Goal: Information Seeking & Learning: Compare options

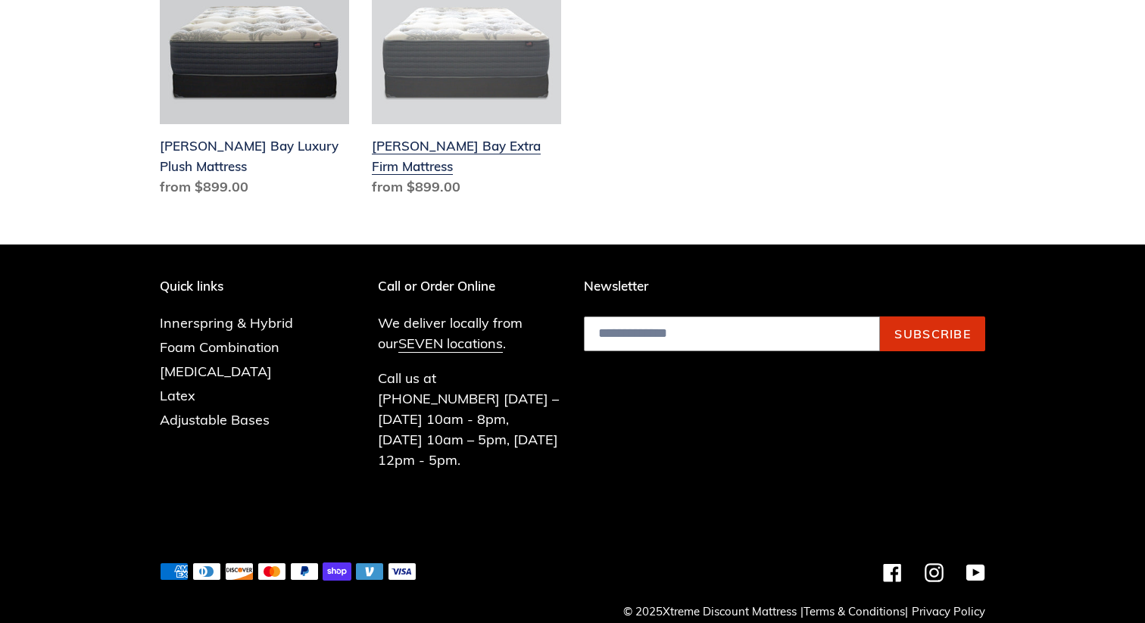
scroll to position [800, 0]
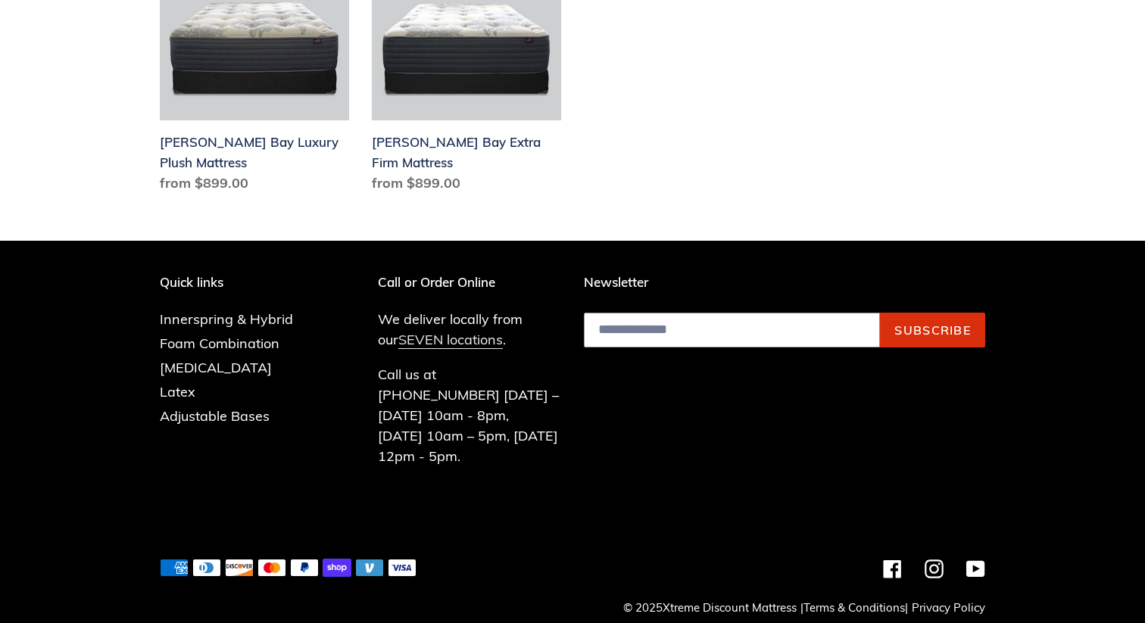
click at [437, 342] on link "SEVEN locations" at bounding box center [450, 340] width 105 height 18
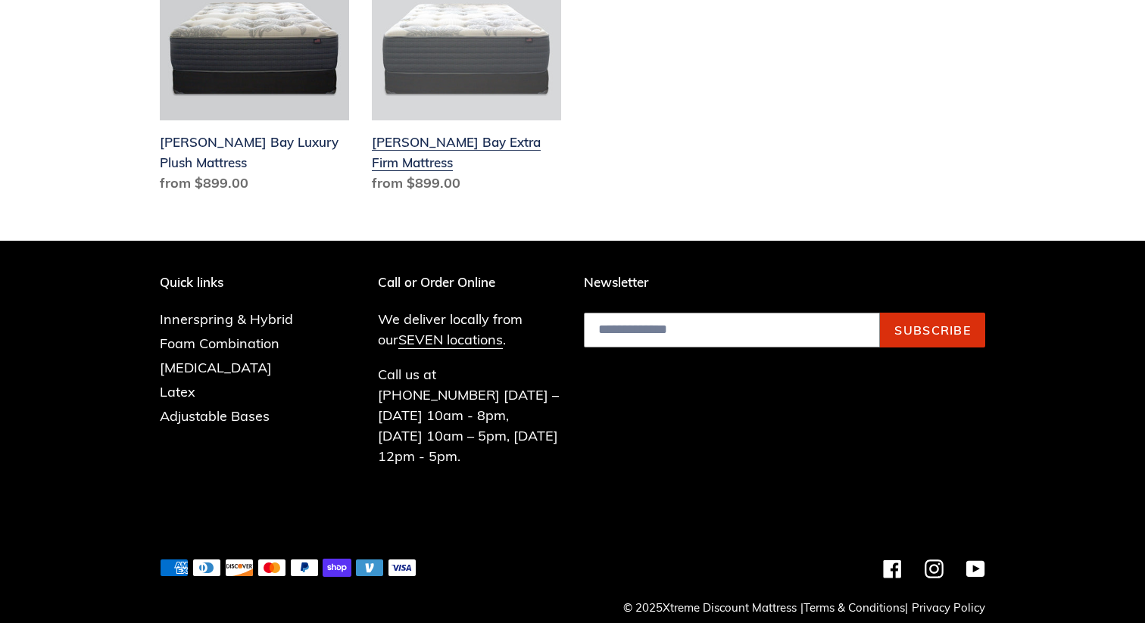
click at [467, 67] on link "[PERSON_NAME] Bay Extra Firm Mattress" at bounding box center [466, 96] width 189 height 205
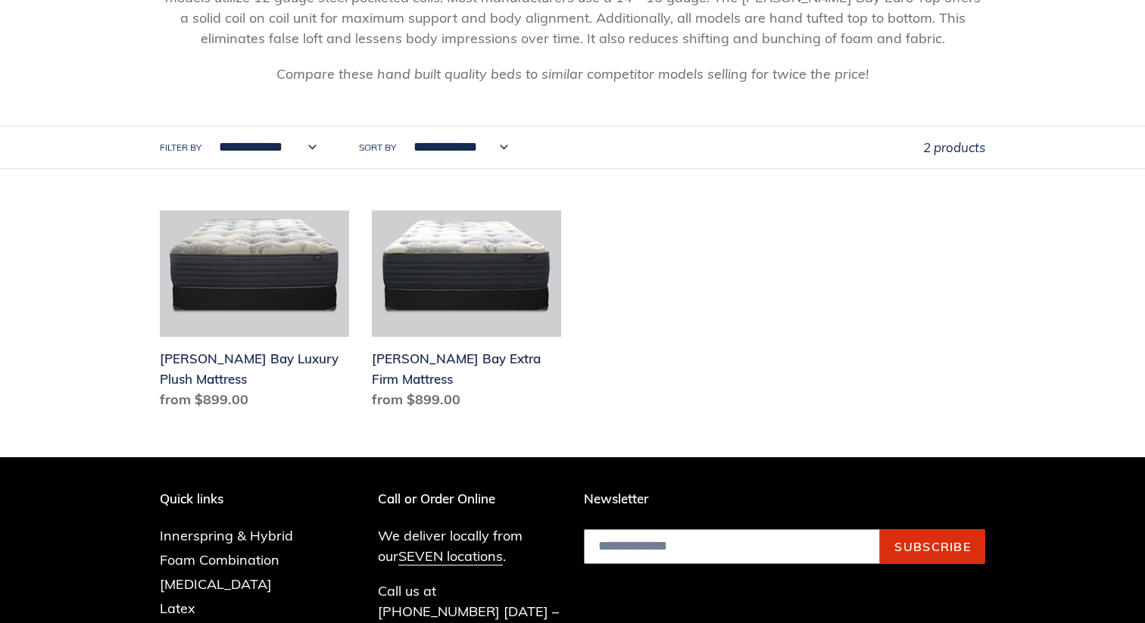
scroll to position [580, 0]
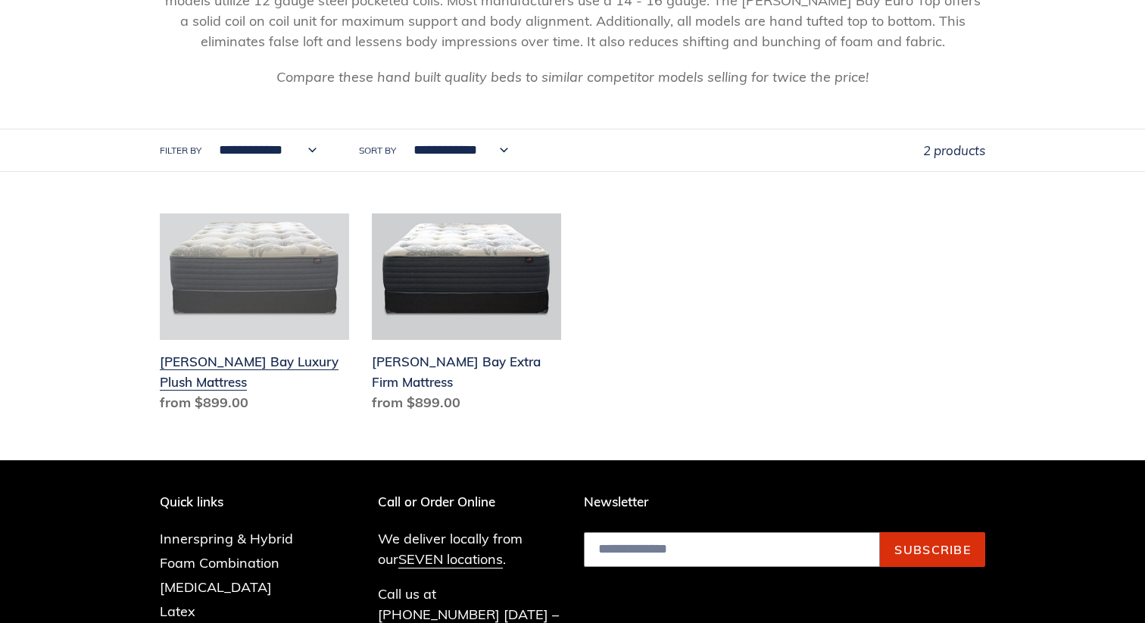
click at [236, 270] on link "Chadwick Bay Luxury Plush Mattress" at bounding box center [254, 316] width 189 height 205
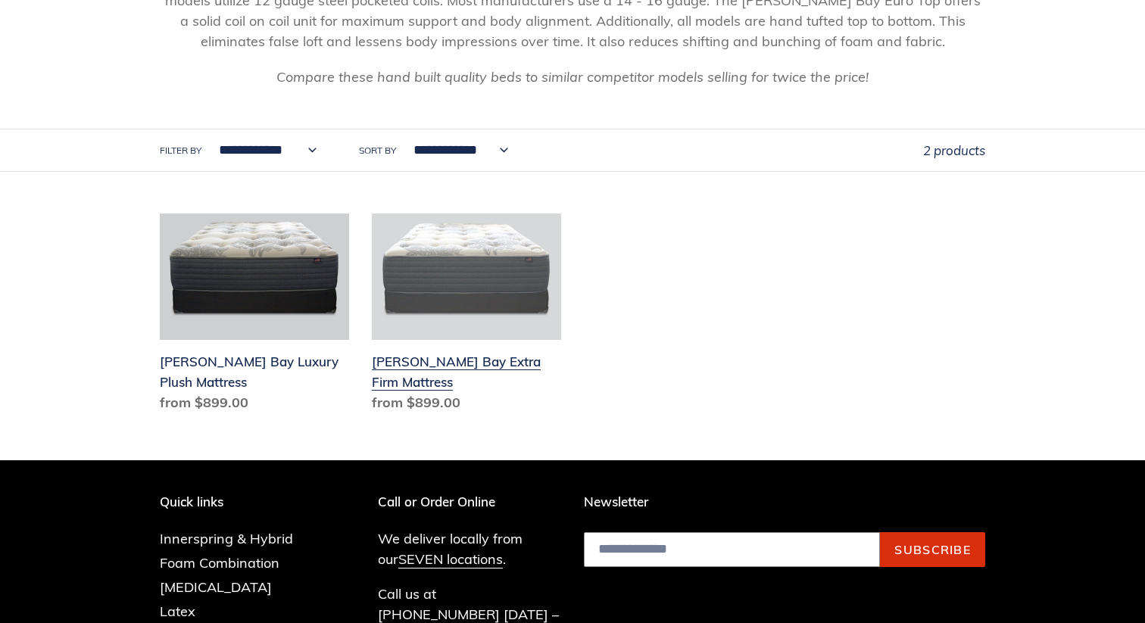
click at [487, 256] on link "Chadwick Bay Extra Firm Mattress" at bounding box center [466, 316] width 189 height 205
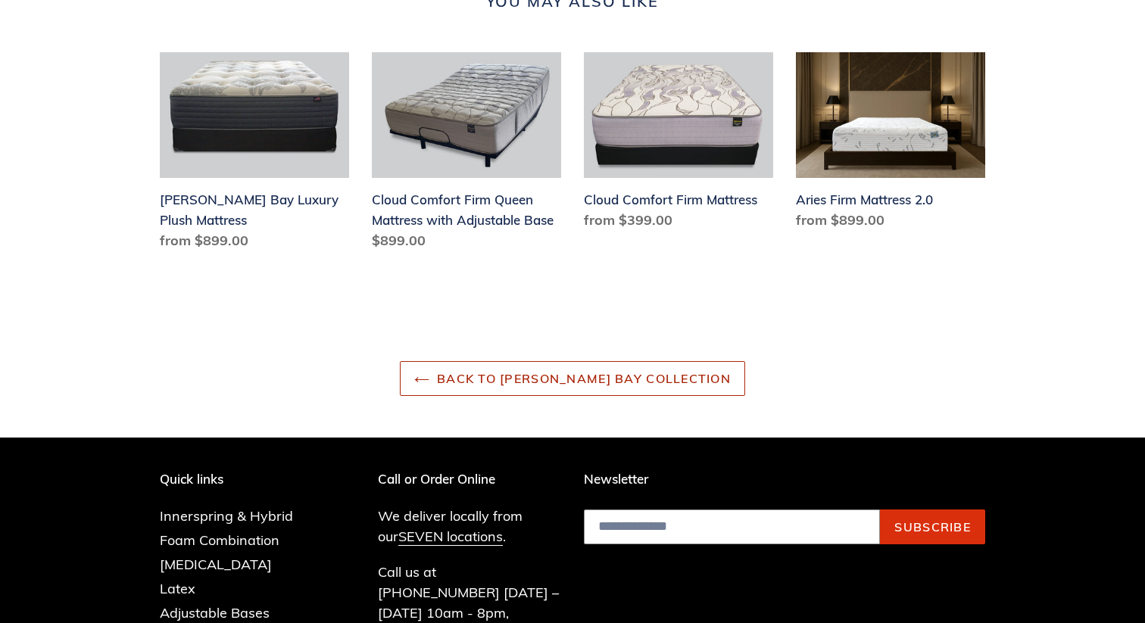
scroll to position [2634, 0]
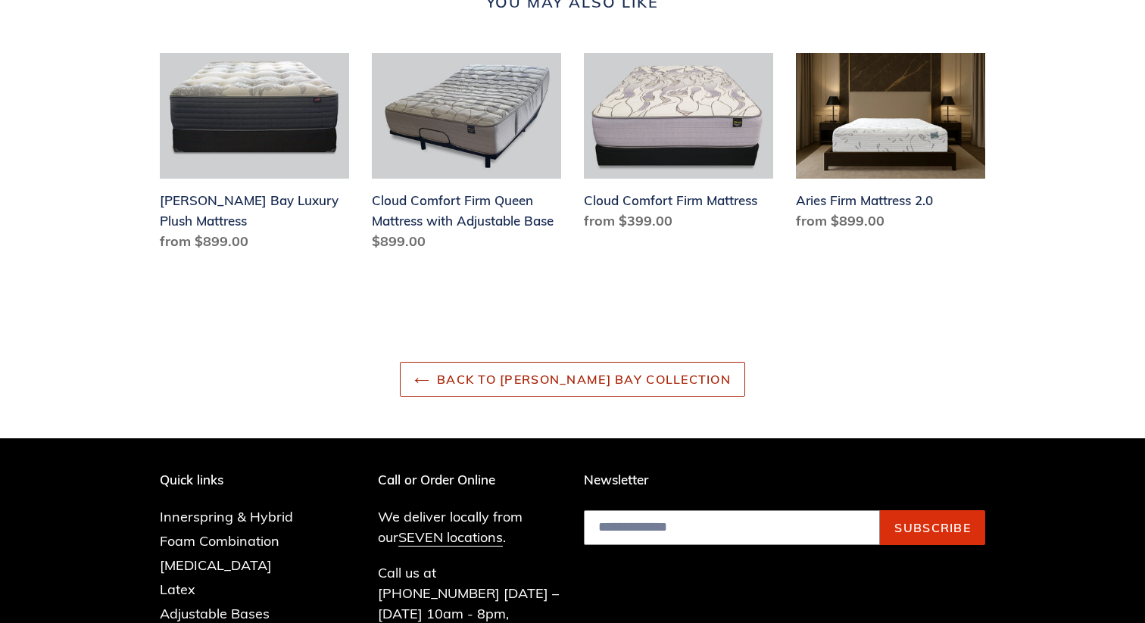
click at [510, 367] on link "Back to Chadwick Bay Collection" at bounding box center [572, 379] width 345 height 35
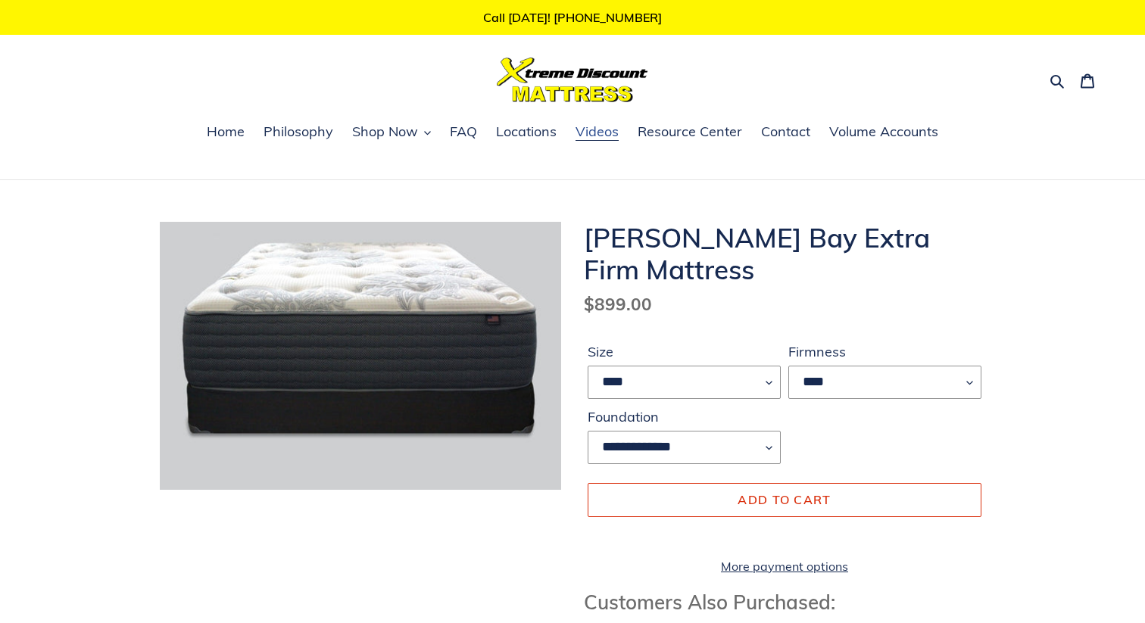
click at [593, 130] on span "Videos" at bounding box center [597, 132] width 43 height 18
click at [764, 386] on select "**** **** ***** ****" at bounding box center [684, 382] width 193 height 33
select select "****"
click at [588, 366] on select "**** **** ***** ****" at bounding box center [684, 382] width 193 height 33
click at [901, 287] on div "**********" at bounding box center [784, 406] width 401 height 368
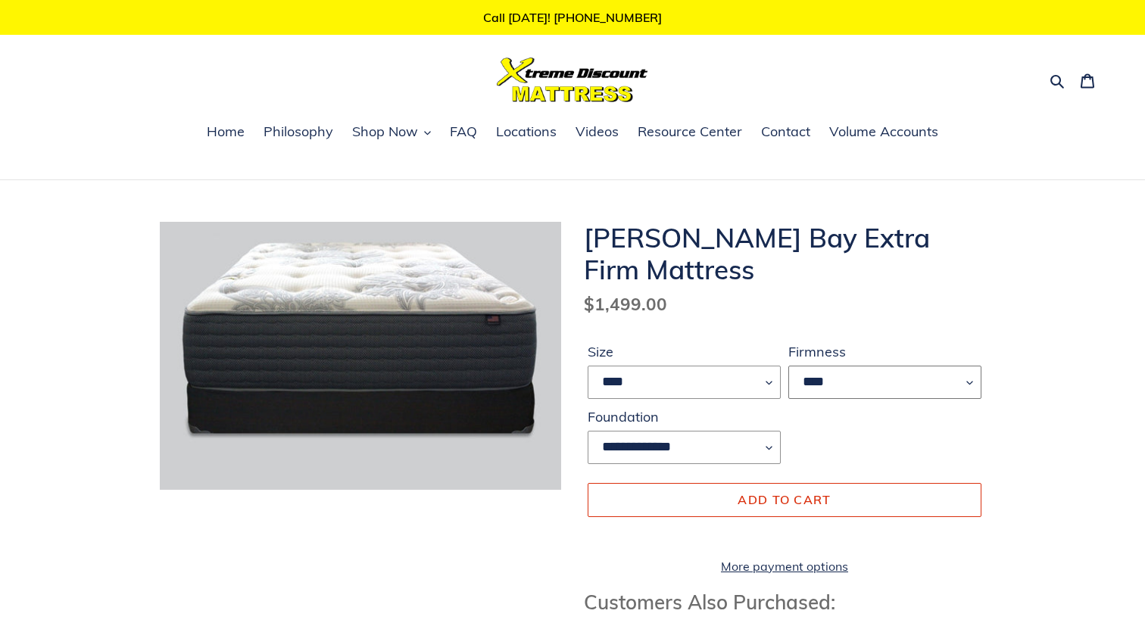
click at [945, 383] on select "****" at bounding box center [885, 382] width 193 height 33
click at [389, 136] on span "Shop Now" at bounding box center [385, 132] width 66 height 18
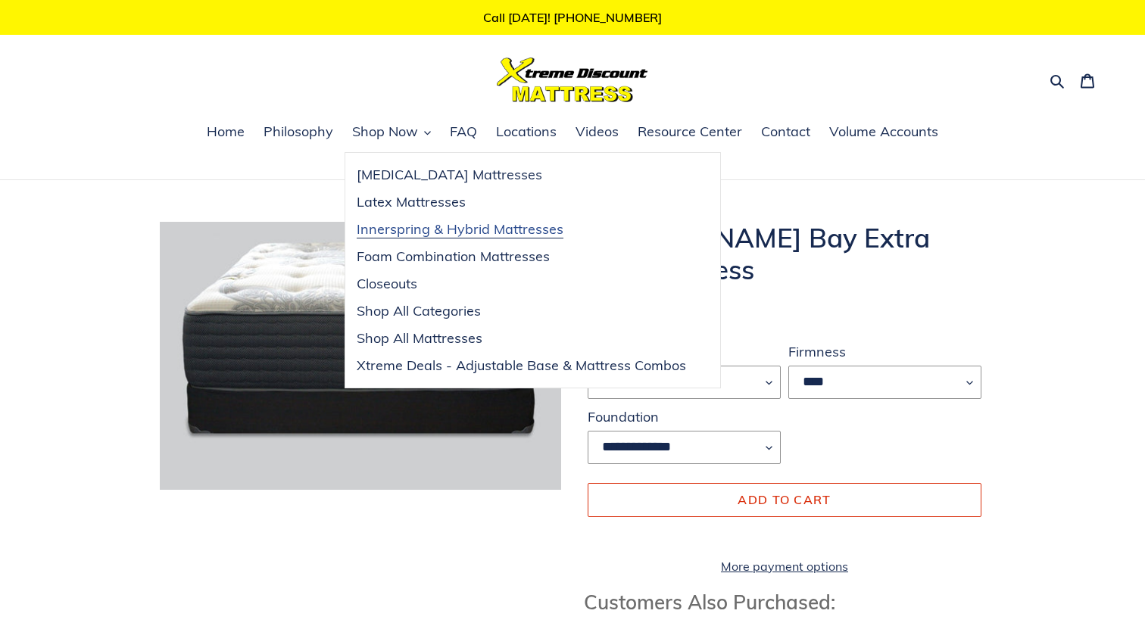
click at [386, 233] on span "Innerspring & Hybrid Mattresses" at bounding box center [460, 229] width 207 height 18
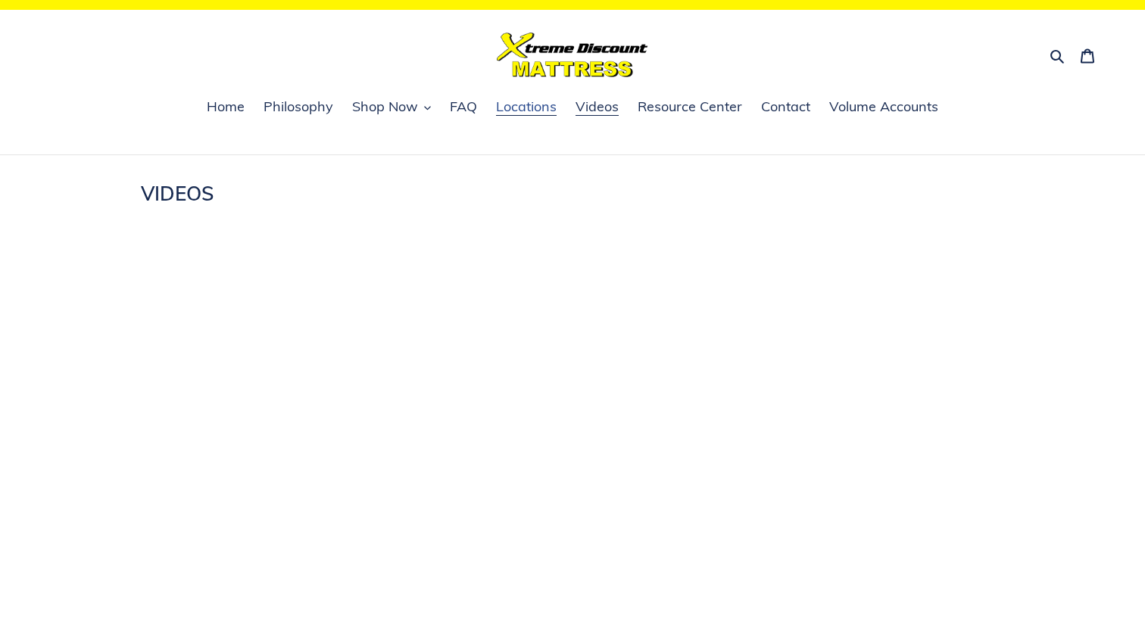
scroll to position [23, 0]
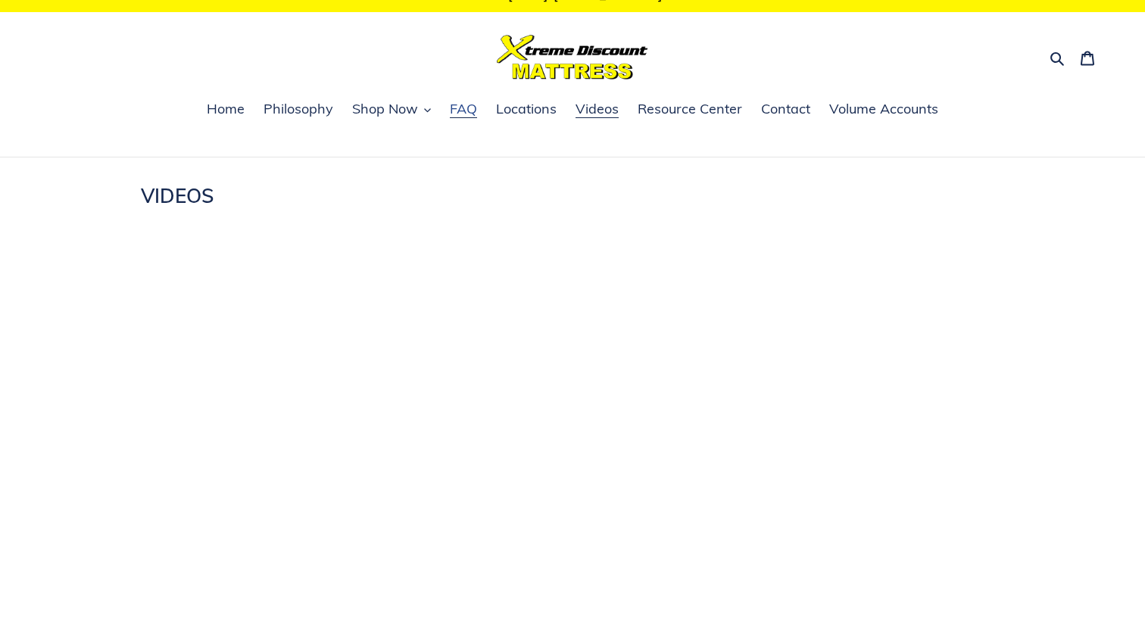
click at [455, 116] on span "FAQ" at bounding box center [463, 109] width 27 height 18
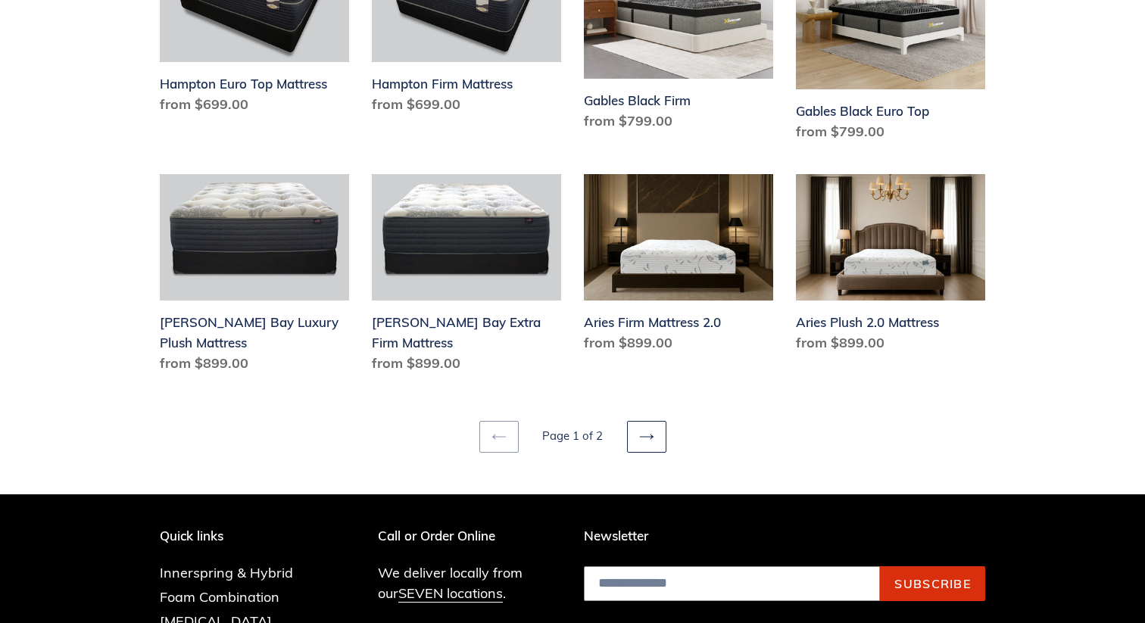
scroll to position [2043, 0]
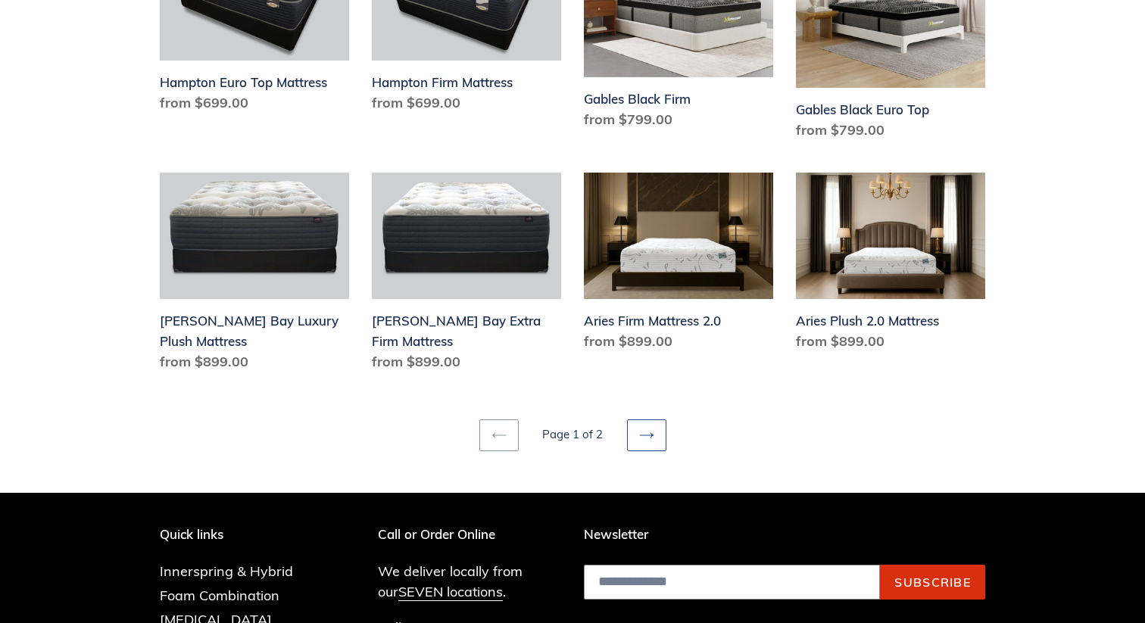
click at [642, 428] on icon at bounding box center [646, 435] width 15 height 15
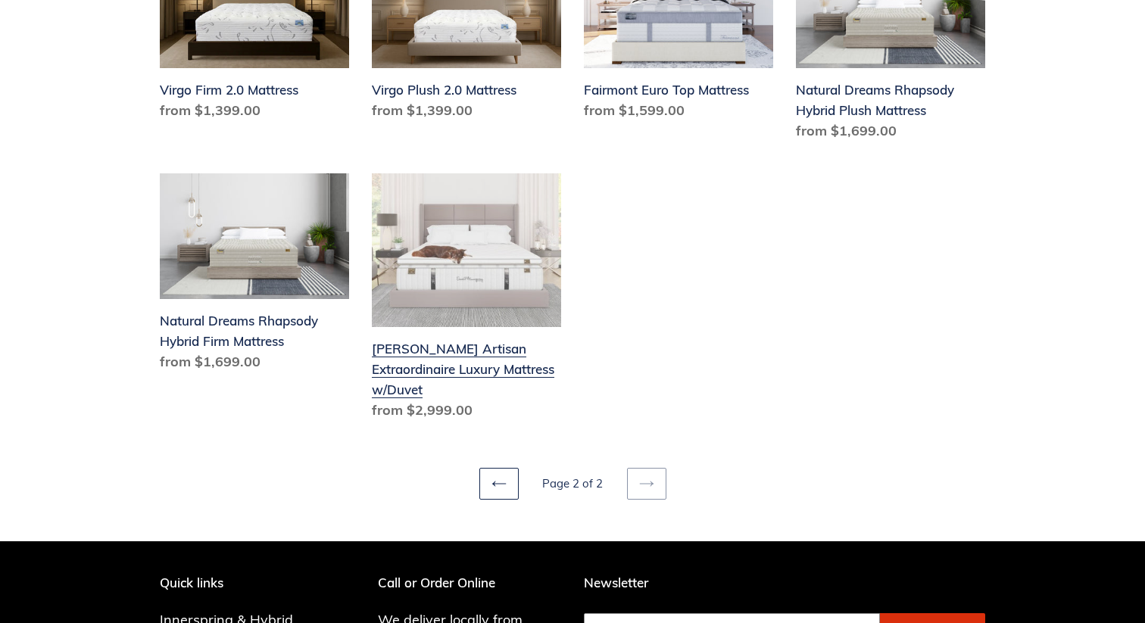
scroll to position [899, 0]
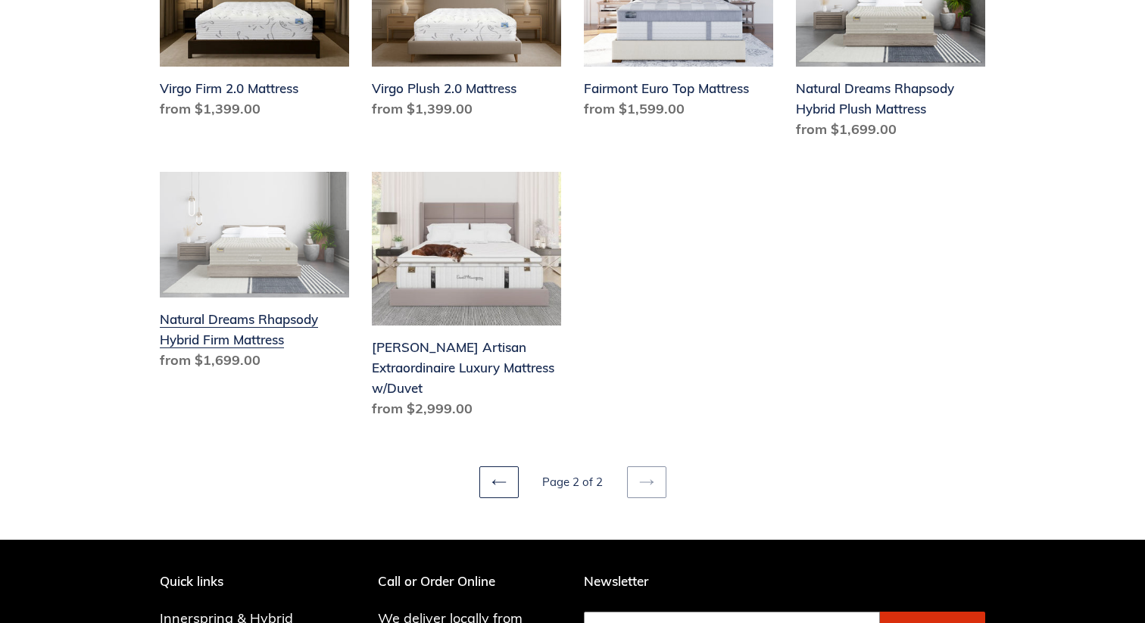
click at [256, 323] on link "Natural Dreams Rhapsody Hybrid Firm Mattress" at bounding box center [254, 274] width 189 height 205
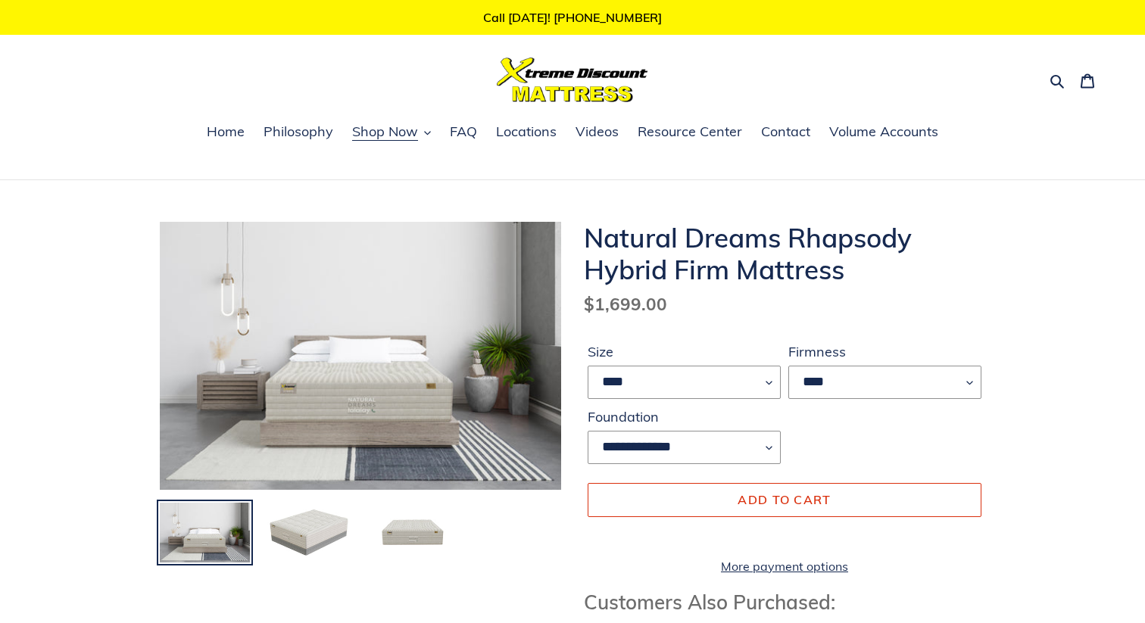
click at [352, 380] on img at bounding box center [384, 287] width 1551 height 1034
click at [317, 536] on img at bounding box center [308, 533] width 93 height 64
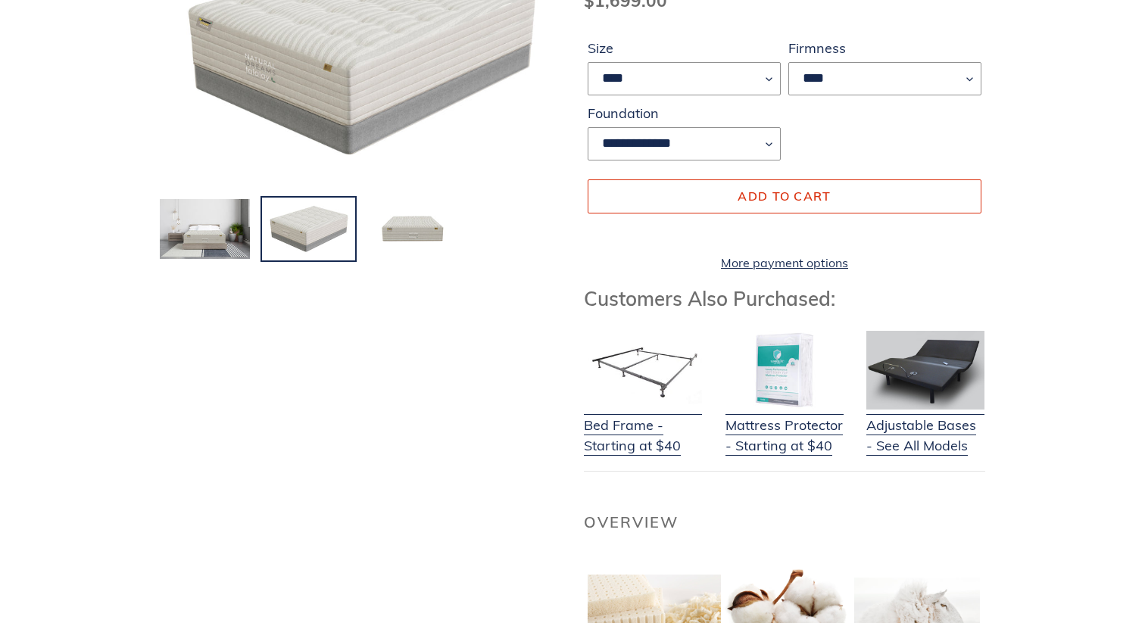
scroll to position [305, 0]
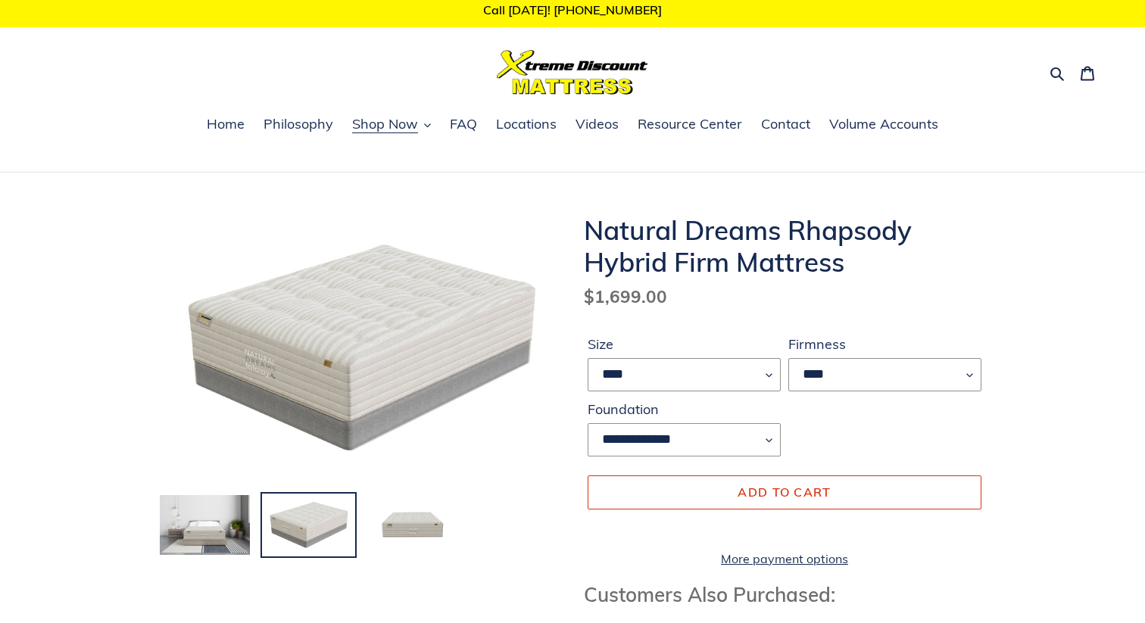
scroll to position [0, 0]
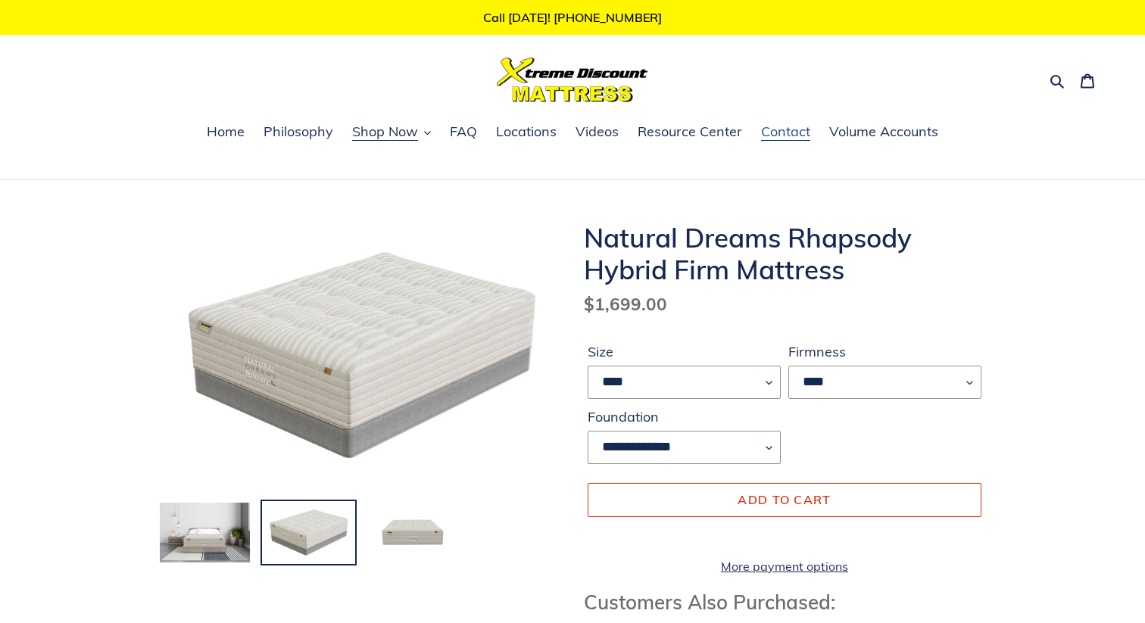
click at [801, 132] on span "Contact" at bounding box center [785, 132] width 49 height 18
click at [411, 128] on span "Shop Now" at bounding box center [385, 132] width 66 height 18
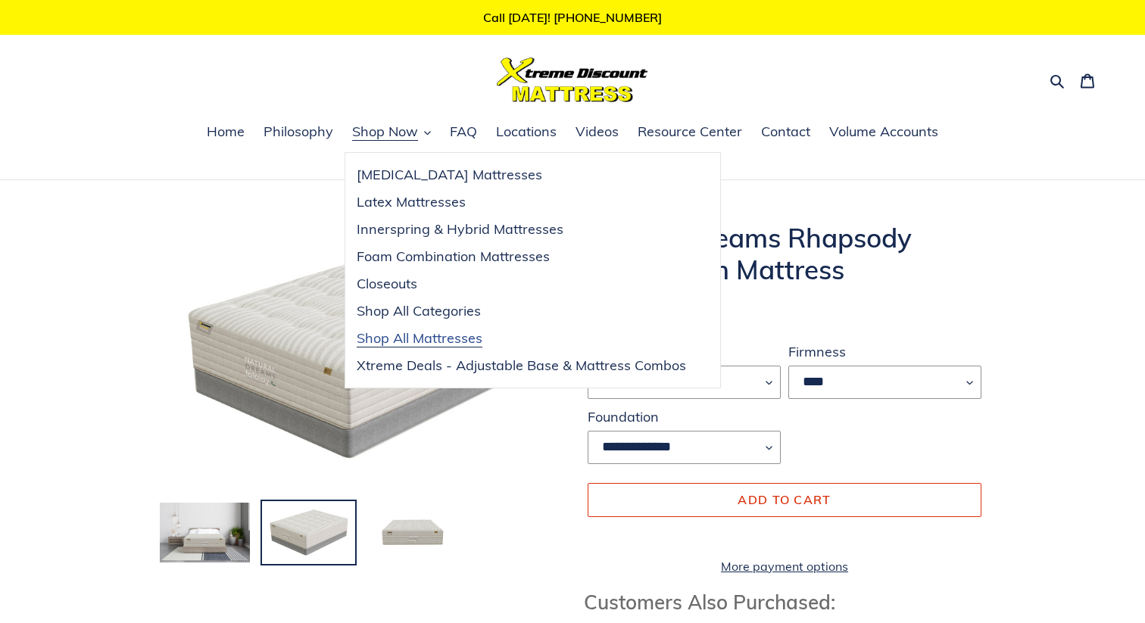
click at [408, 336] on span "Shop All Mattresses" at bounding box center [420, 339] width 126 height 18
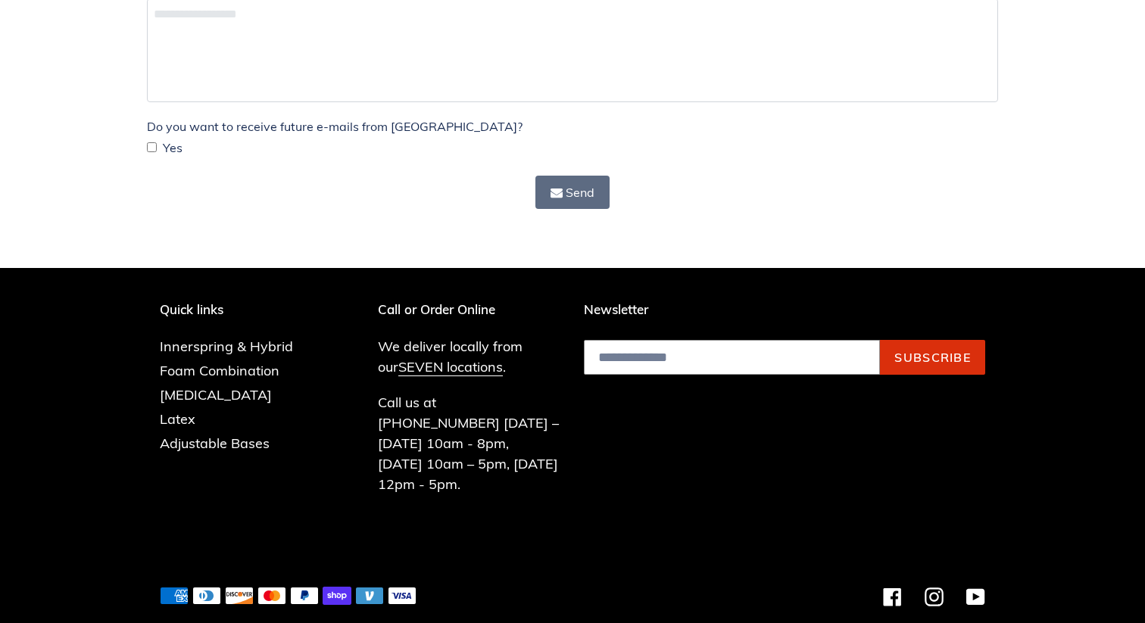
scroll to position [370, 0]
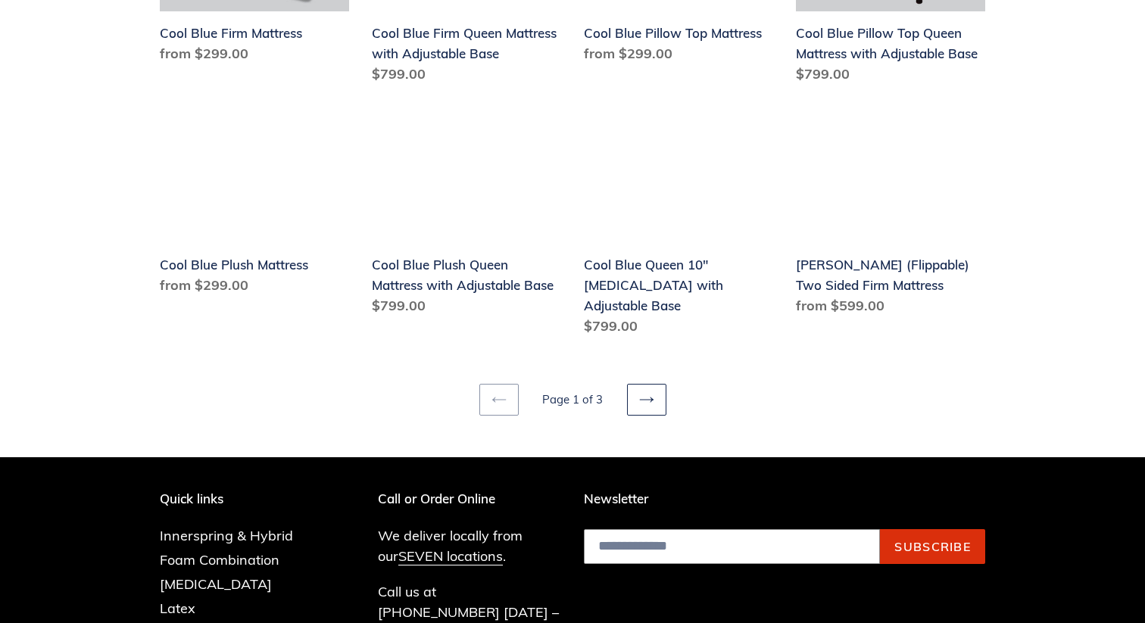
scroll to position [1927, 0]
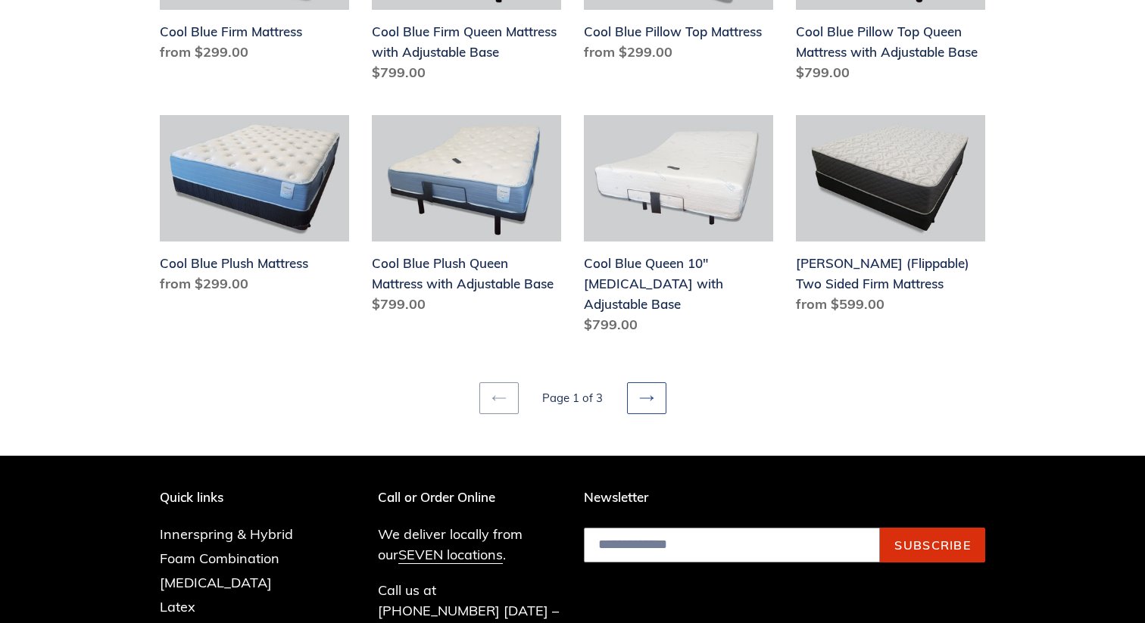
click at [649, 391] on icon at bounding box center [646, 398] width 15 height 15
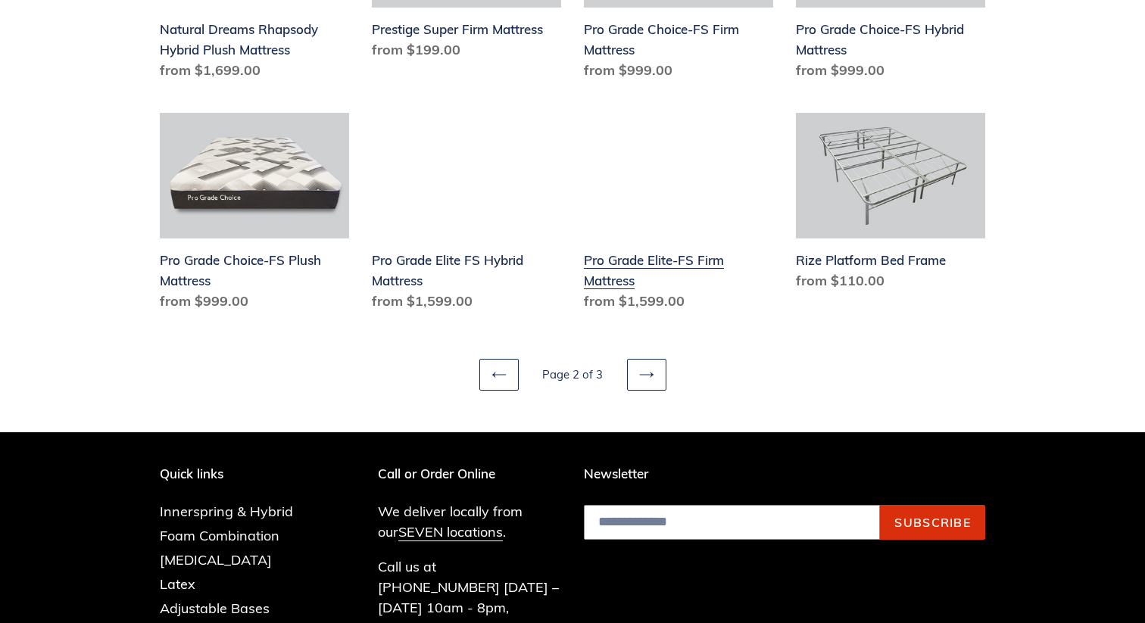
scroll to position [1975, 0]
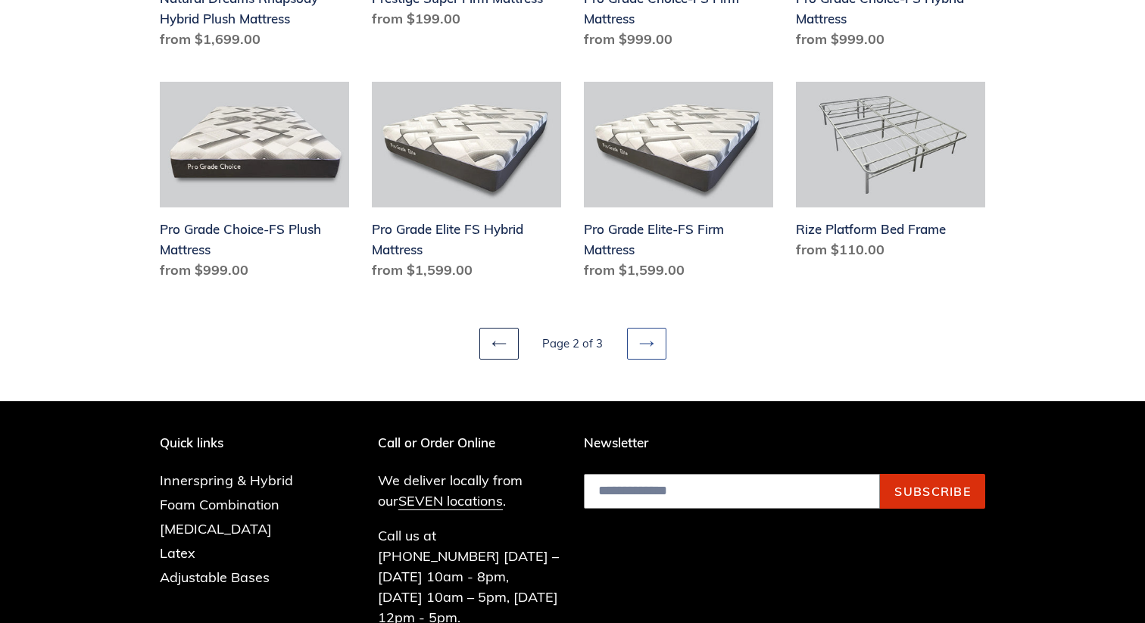
click at [640, 345] on icon at bounding box center [646, 343] width 15 height 15
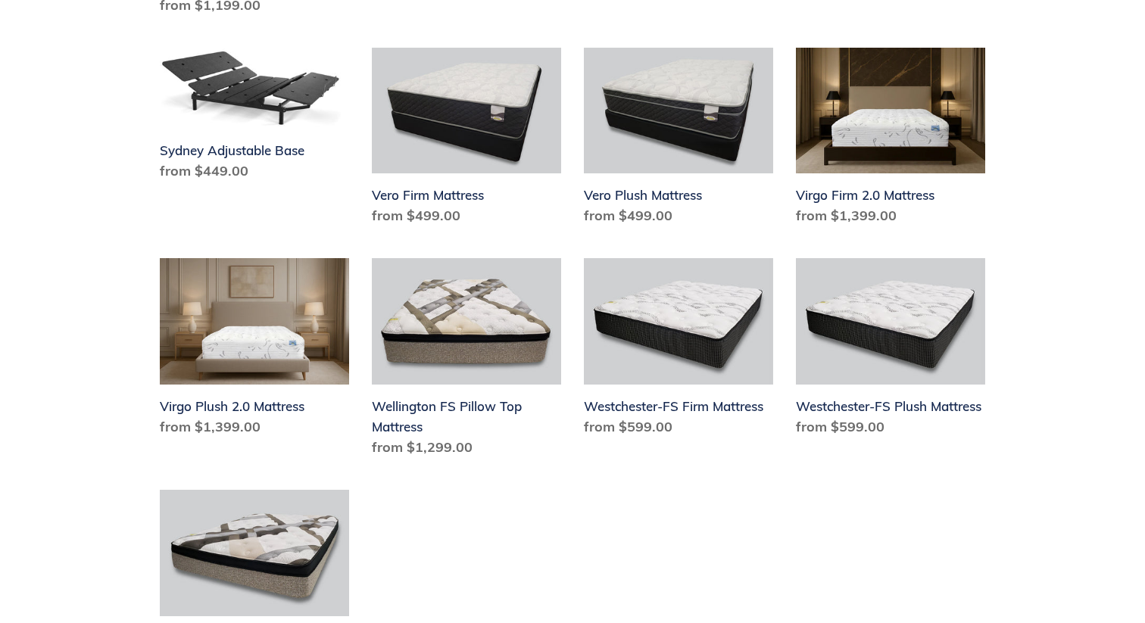
scroll to position [848, 0]
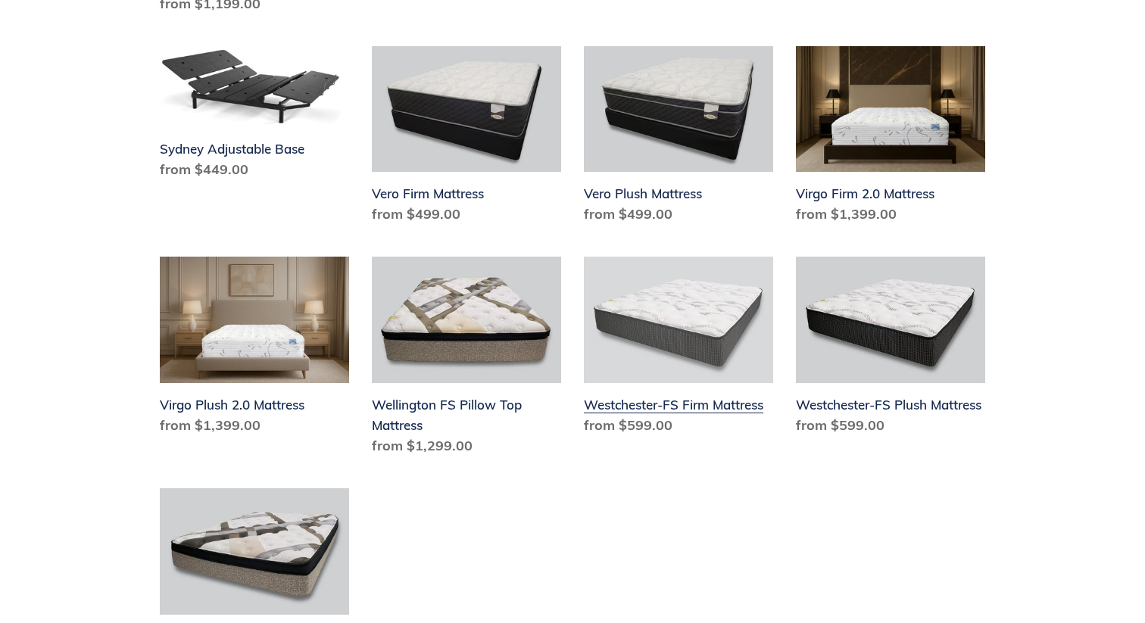
click at [676, 301] on link "Westchester-FS Firm Mattress" at bounding box center [678, 349] width 189 height 185
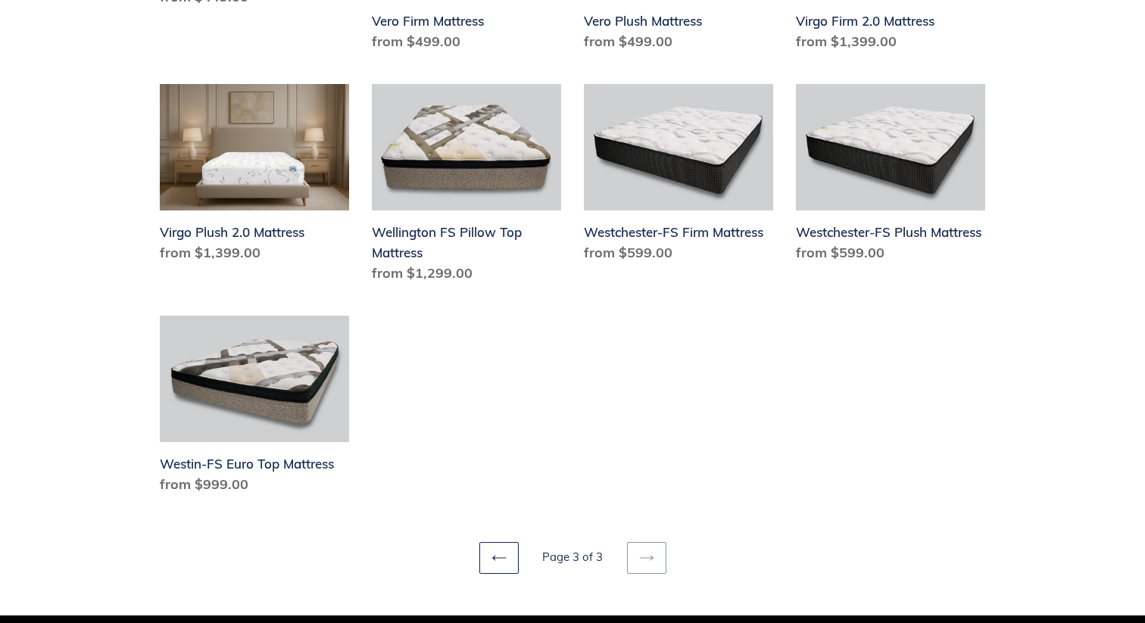
scroll to position [1022, 0]
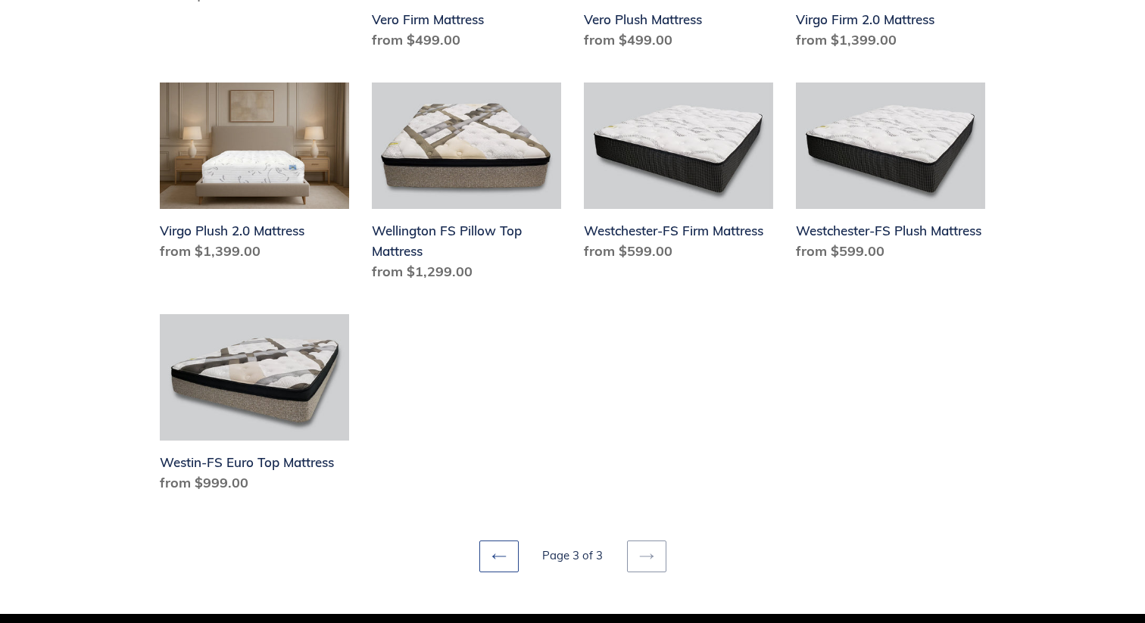
click at [483, 541] on link "Previous page" at bounding box center [498, 557] width 39 height 32
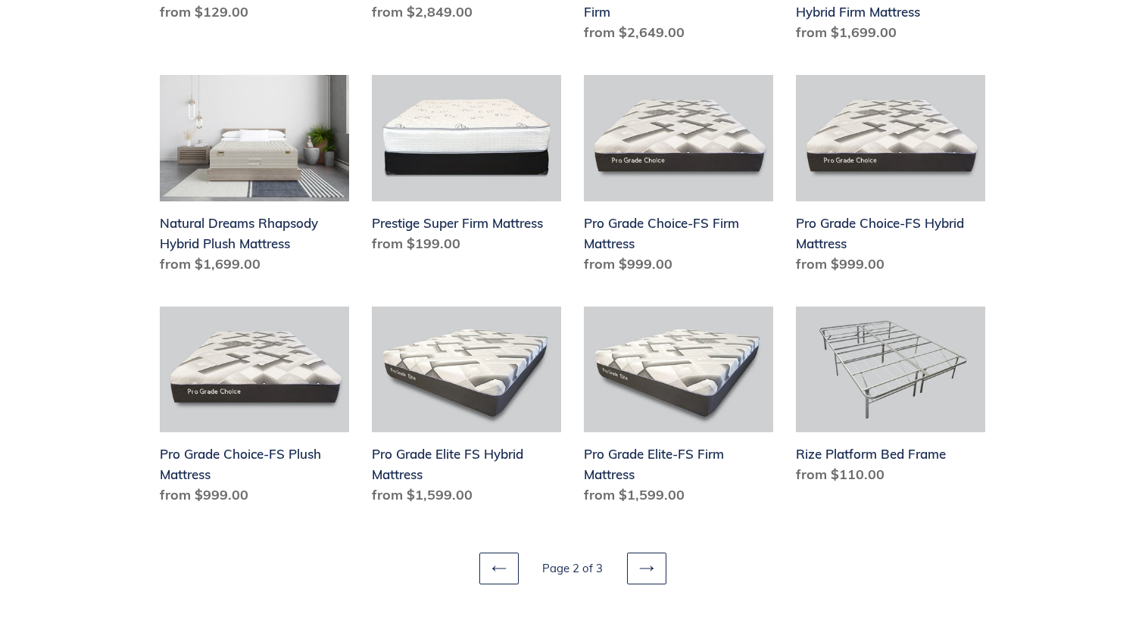
scroll to position [1763, 0]
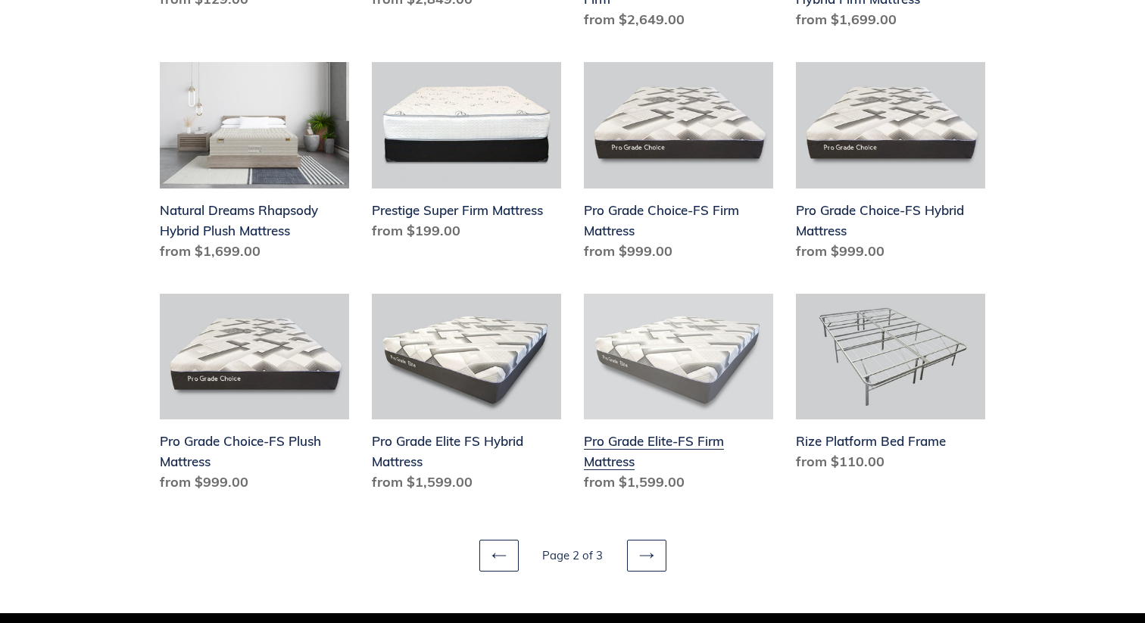
click at [713, 357] on link "Pro Grade Elite-FS Firm Mattress" at bounding box center [678, 396] width 189 height 205
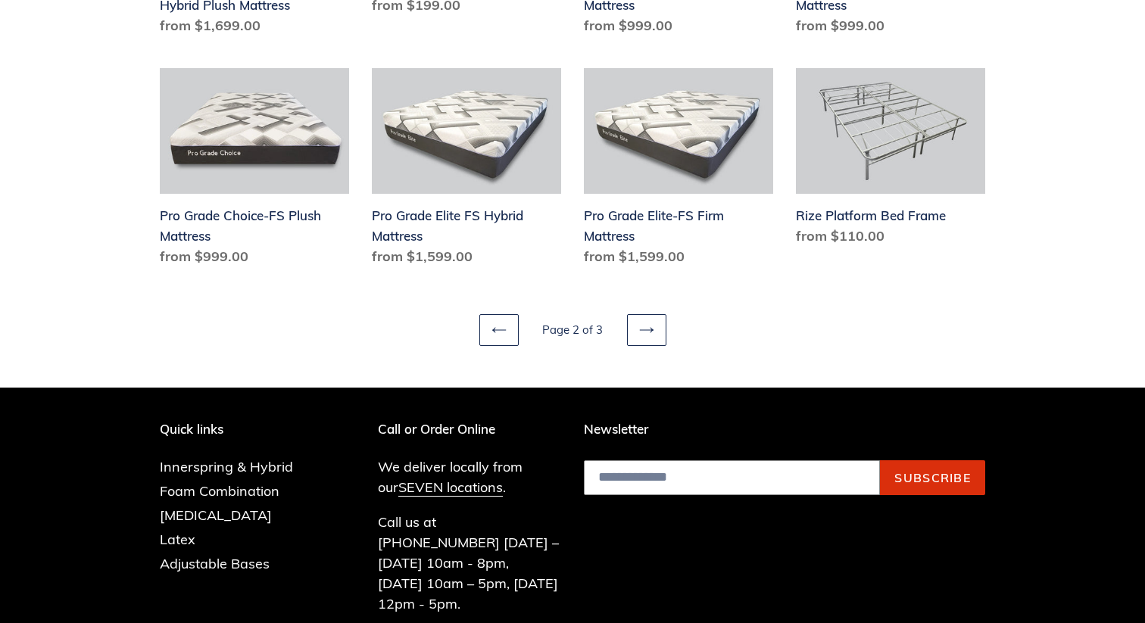
scroll to position [1997, 0]
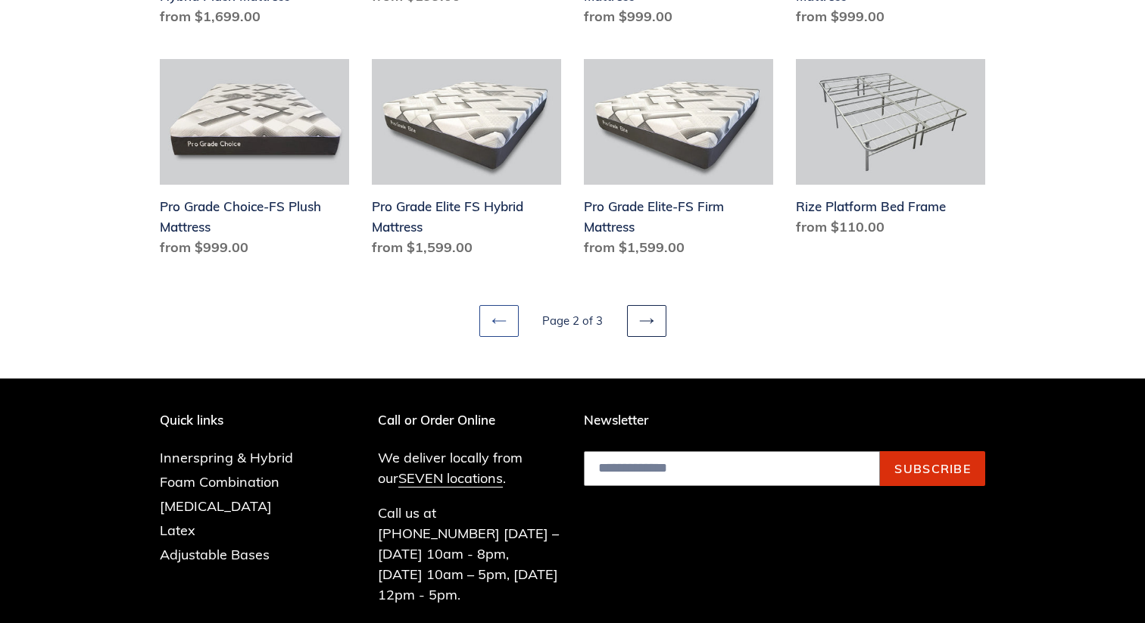
click at [505, 313] on link "Previous page" at bounding box center [498, 321] width 39 height 32
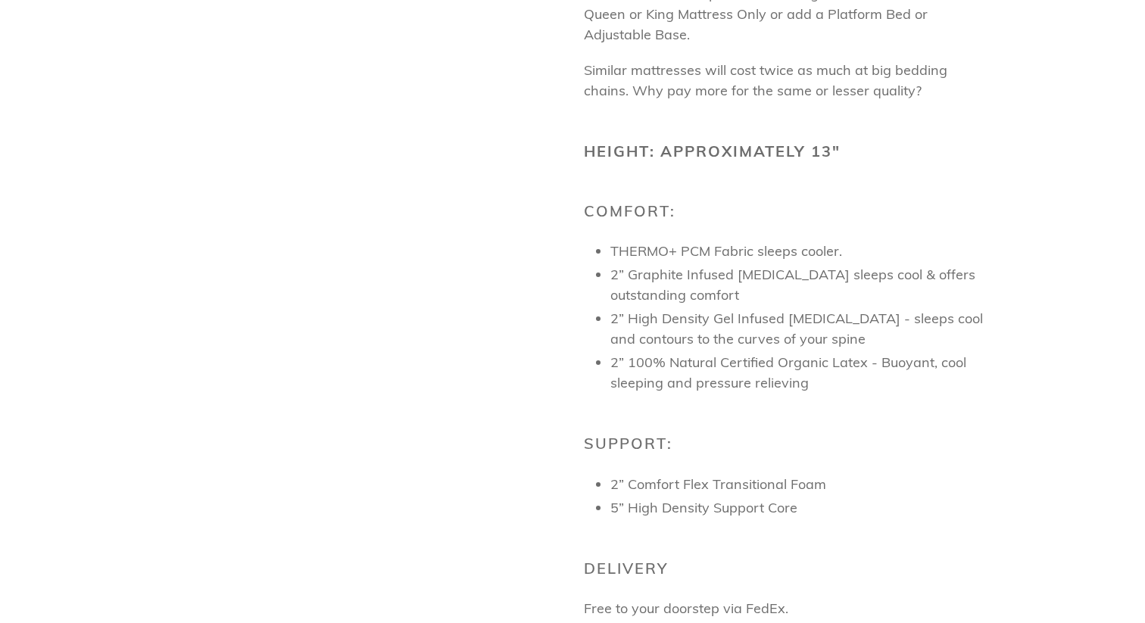
scroll to position [771, 0]
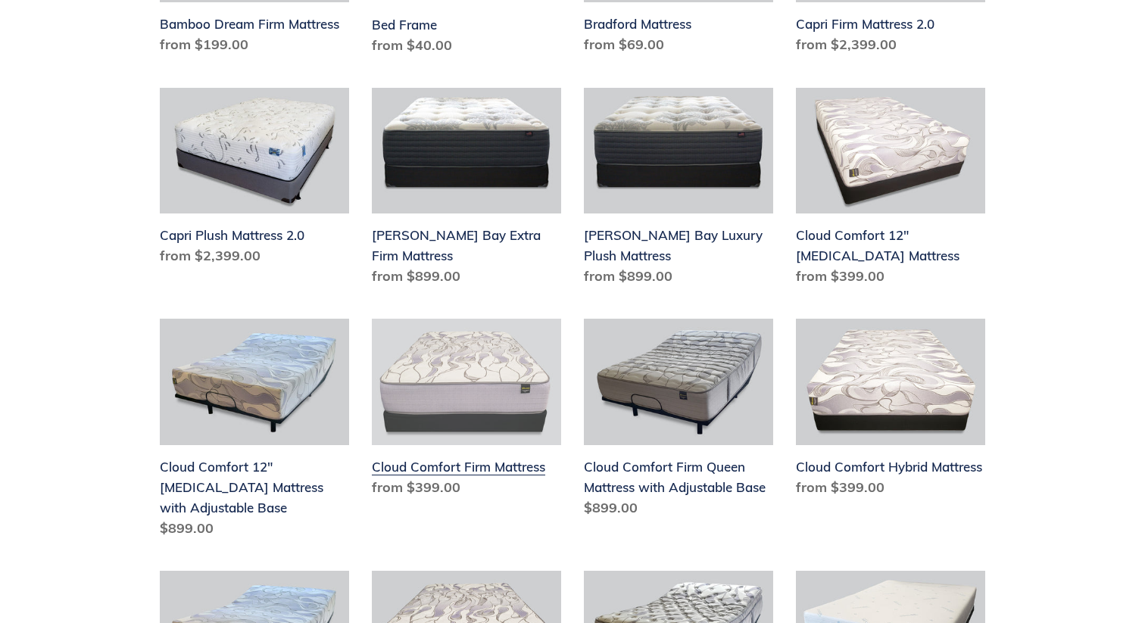
scroll to position [982, 0]
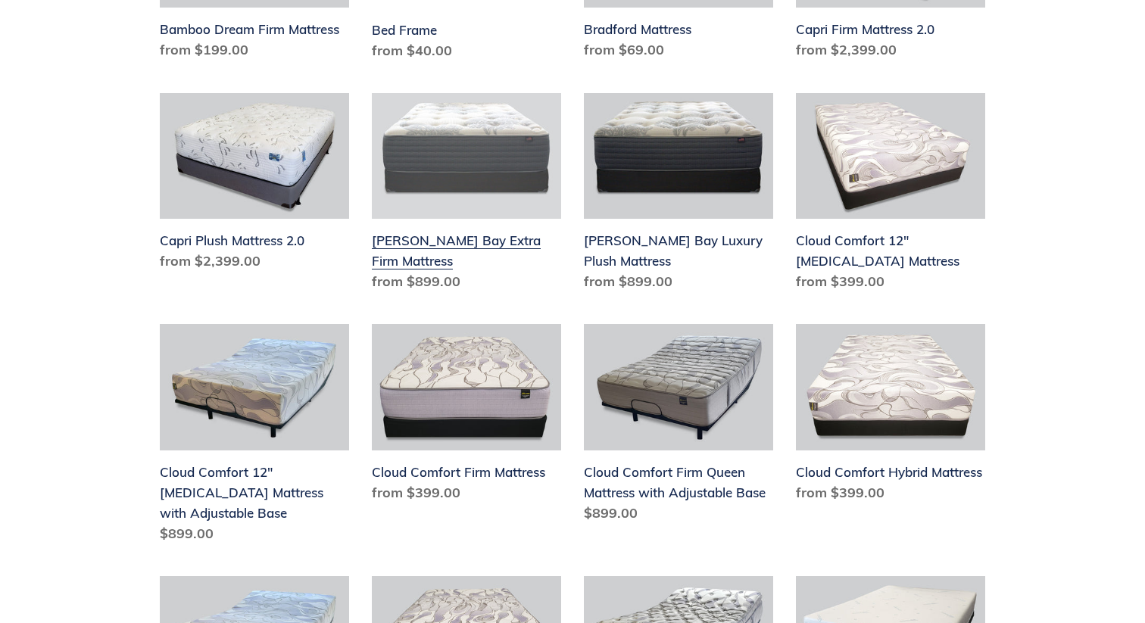
click at [495, 158] on link "[PERSON_NAME] Bay Extra Firm Mattress" at bounding box center [466, 195] width 189 height 205
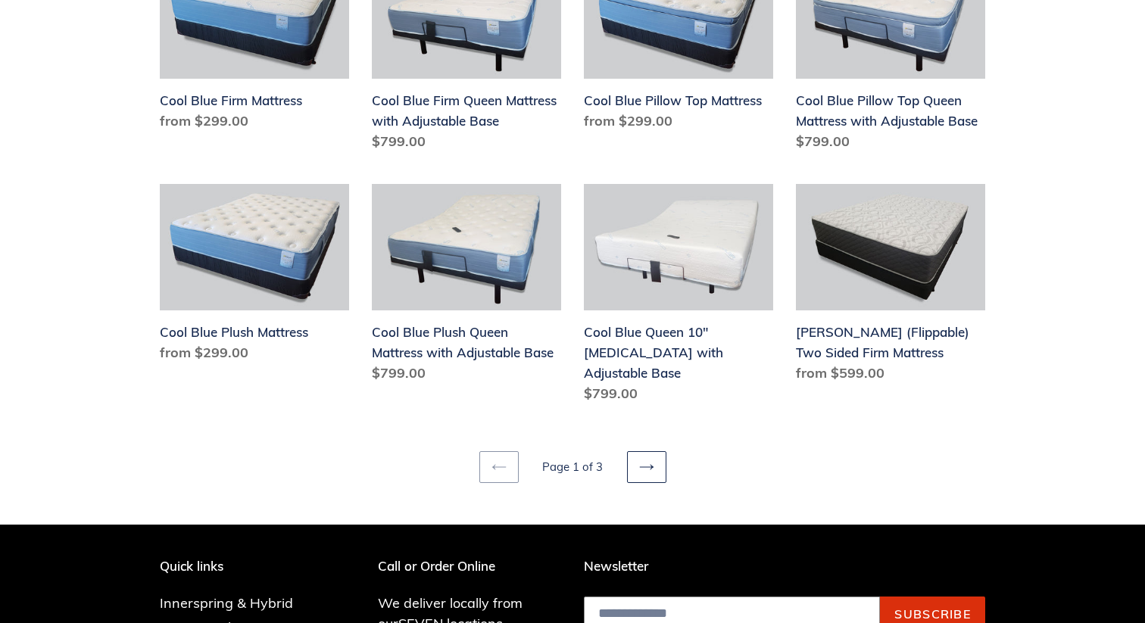
scroll to position [1861, 0]
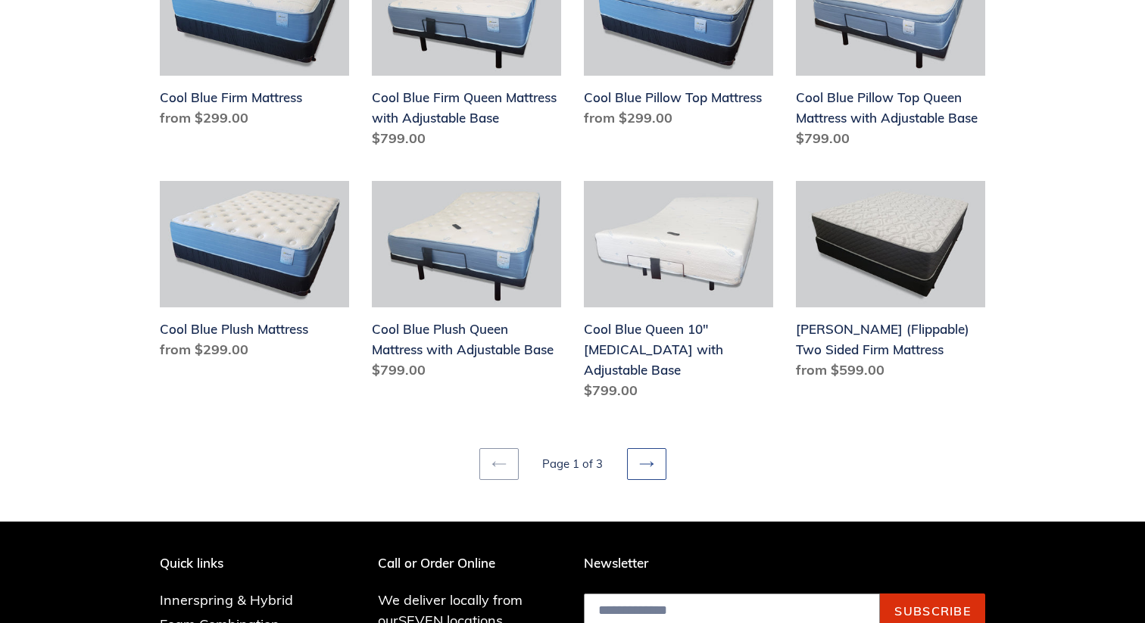
click at [646, 451] on link "Next page" at bounding box center [646, 464] width 39 height 32
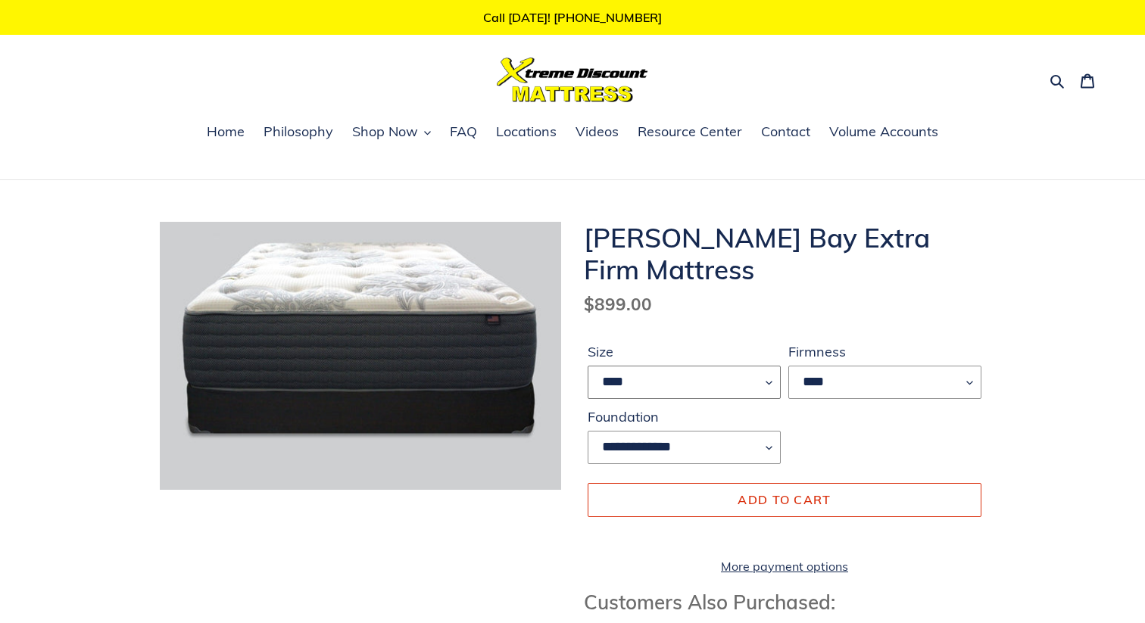
click at [748, 382] on select "**** **** ***** ****" at bounding box center [684, 382] width 193 height 33
select select "****"
click at [588, 366] on select "**** **** ***** ****" at bounding box center [684, 382] width 193 height 33
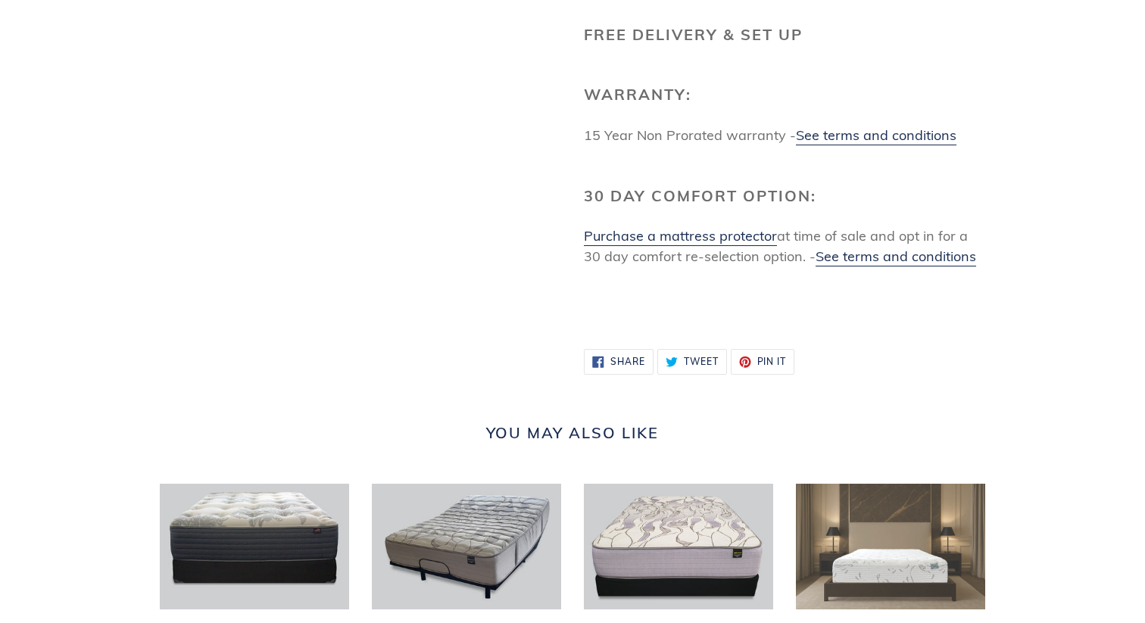
scroll to position [2035, 0]
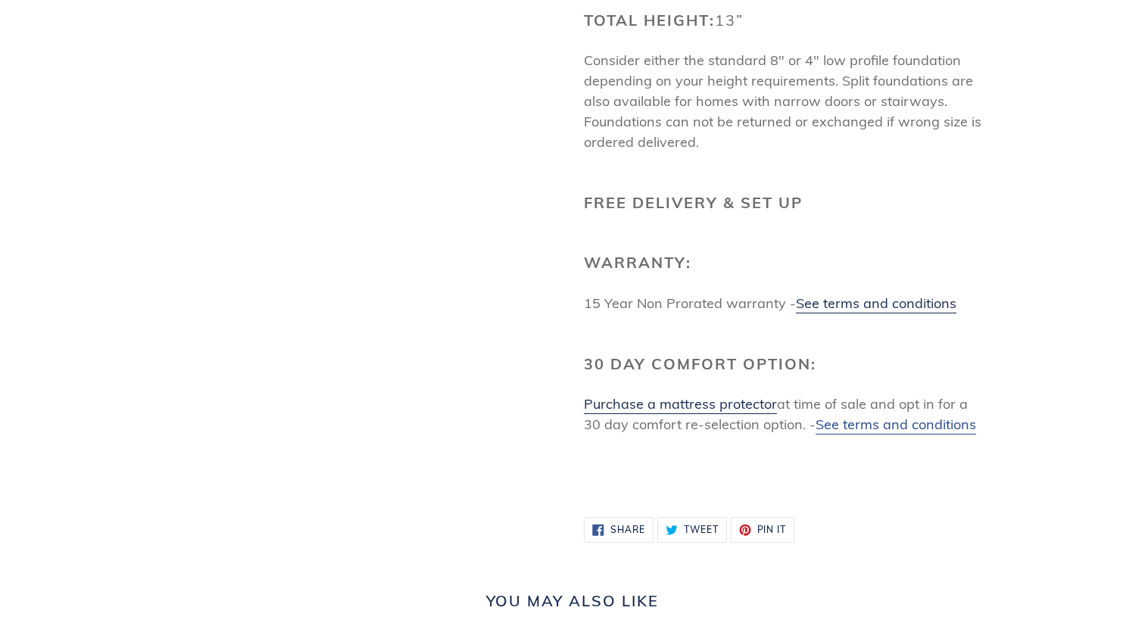
click at [882, 419] on span "See terms and conditions" at bounding box center [896, 424] width 161 height 17
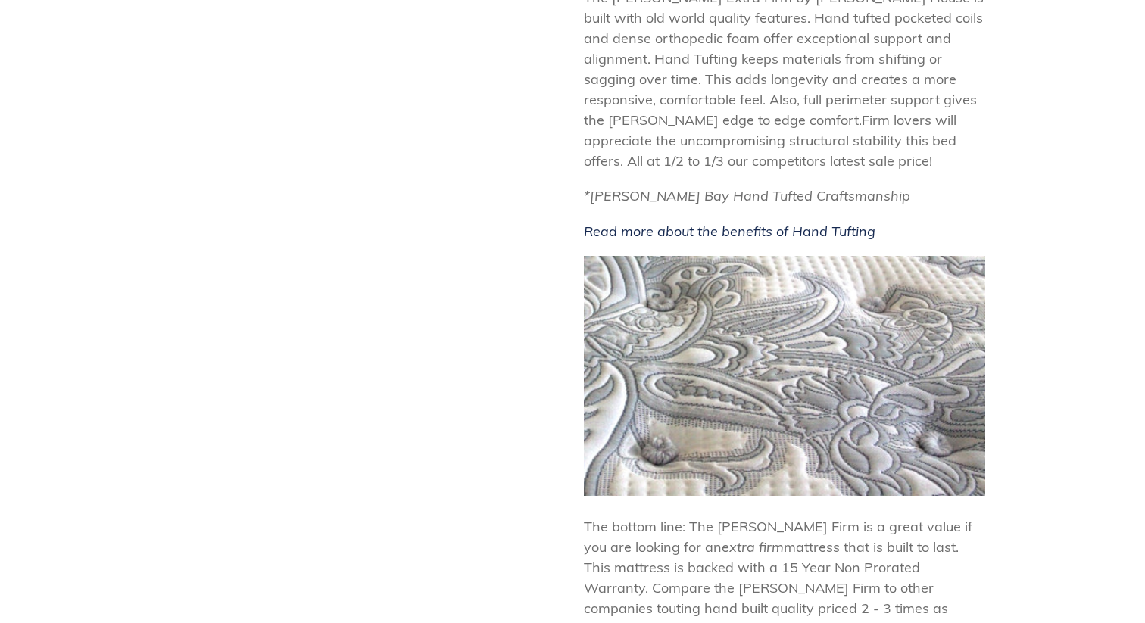
scroll to position [926, 0]
